Goal: Information Seeking & Learning: Learn about a topic

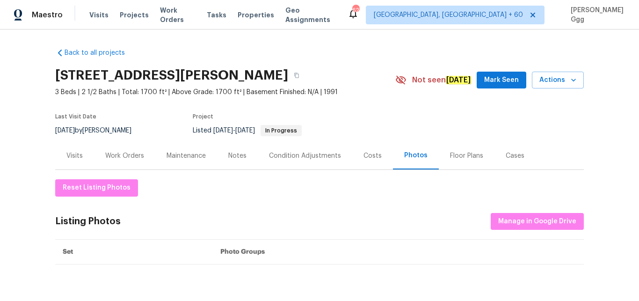
click at [104, 15] on span "Visits" at bounding box center [98, 14] width 19 height 9
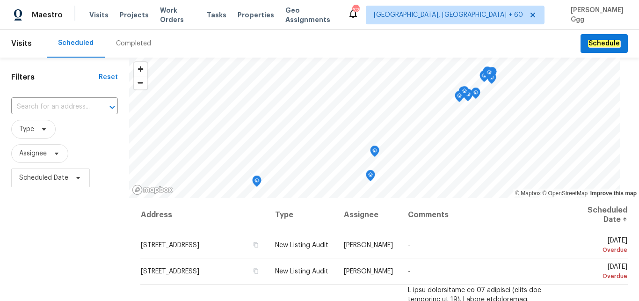
click at [132, 43] on div "Completed" at bounding box center [133, 43] width 35 height 9
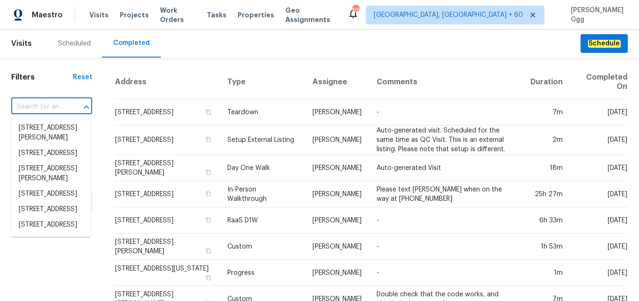
paste input "[STREET_ADDRESS]"
type input "[STREET_ADDRESS]"
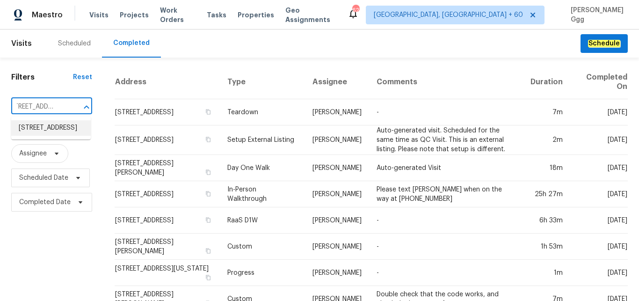
click at [44, 128] on li "[STREET_ADDRESS]" at bounding box center [51, 127] width 80 height 15
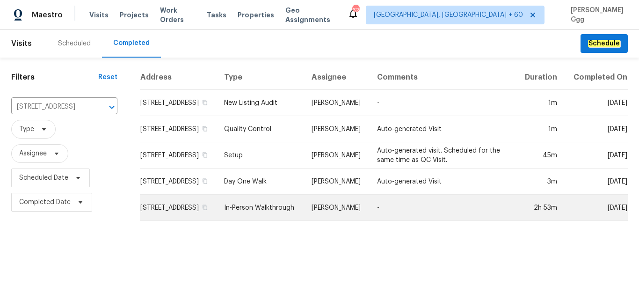
click at [268, 212] on td "In-Person Walkthrough" at bounding box center [260, 208] width 87 height 26
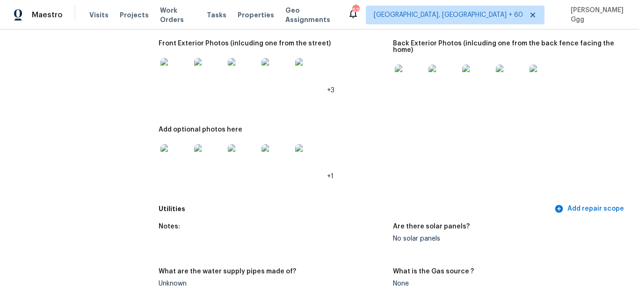
scroll to position [393, 0]
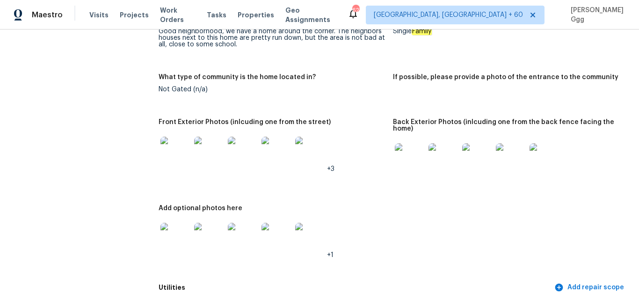
click at [182, 146] on img at bounding box center [175, 152] width 30 height 30
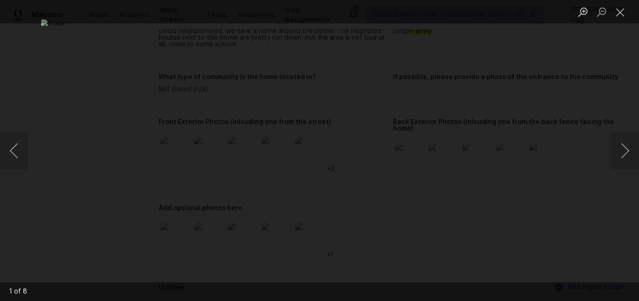
click at [231, 85] on img "Lightbox" at bounding box center [319, 150] width 557 height 262
click at [624, 149] on button "Next image" at bounding box center [625, 150] width 28 height 37
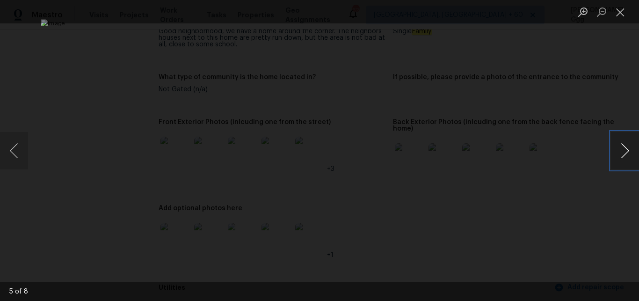
click at [624, 149] on button "Next image" at bounding box center [625, 150] width 28 height 37
click at [619, 11] on button "Close lightbox" at bounding box center [620, 12] width 19 height 16
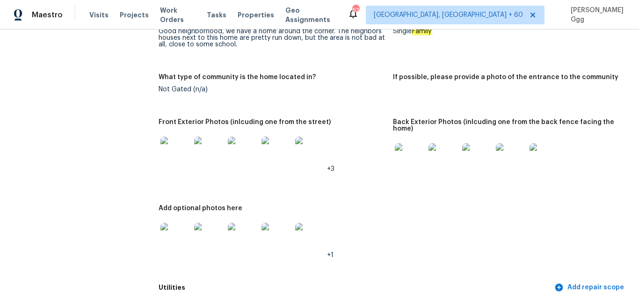
click at [408, 160] on img at bounding box center [410, 158] width 30 height 30
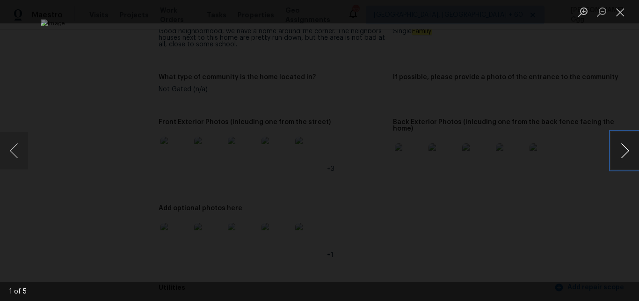
click at [622, 151] on button "Next image" at bounding box center [625, 150] width 28 height 37
click at [625, 148] on button "Next image" at bounding box center [625, 150] width 28 height 37
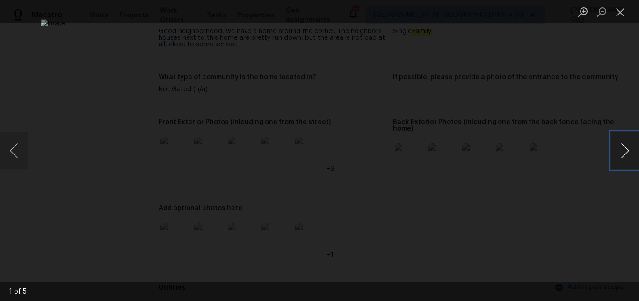
click at [621, 155] on button "Next image" at bounding box center [625, 150] width 28 height 37
click at [621, 15] on button "Close lightbox" at bounding box center [620, 12] width 19 height 16
